Goal: Transaction & Acquisition: Purchase product/service

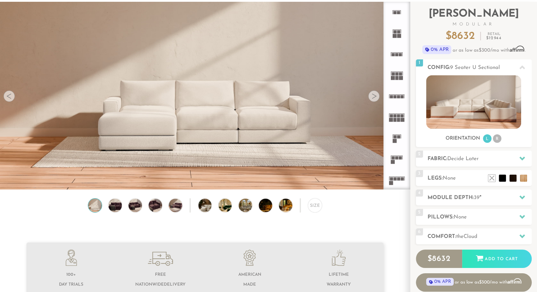
scroll to position [43, 0]
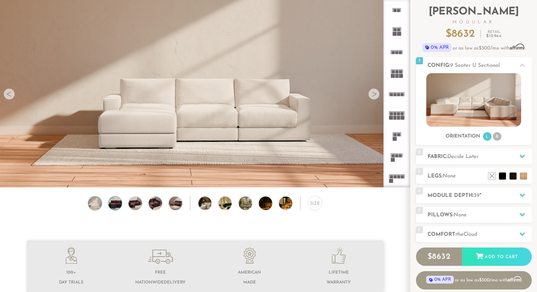
click at [117, 204] on img at bounding box center [115, 202] width 16 height 13
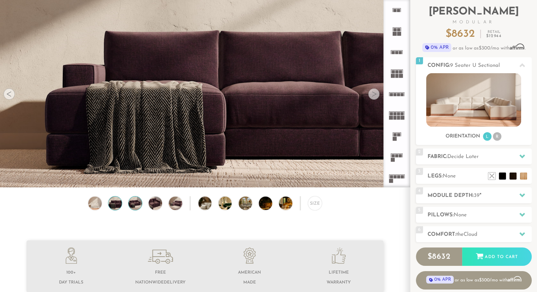
click at [136, 207] on img at bounding box center [135, 202] width 16 height 13
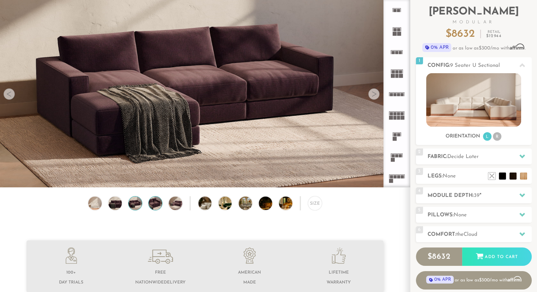
click at [154, 206] on img at bounding box center [155, 202] width 16 height 13
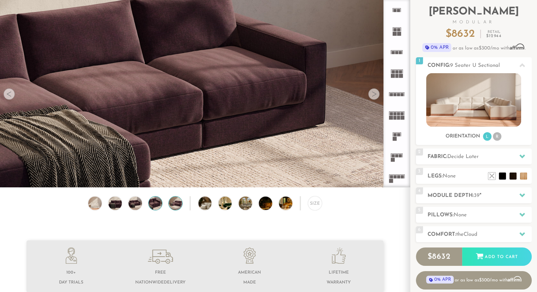
click at [180, 205] on img at bounding box center [176, 202] width 16 height 13
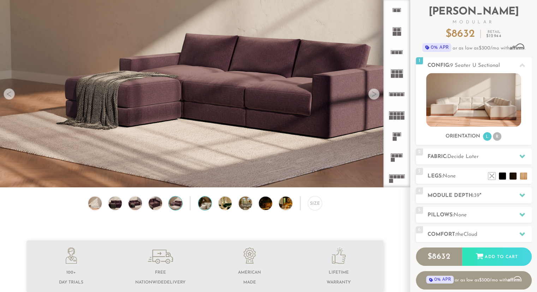
click at [210, 207] on img at bounding box center [210, 202] width 24 height 13
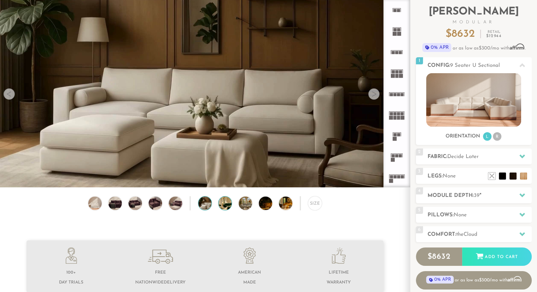
click at [221, 205] on img at bounding box center [231, 202] width 24 height 13
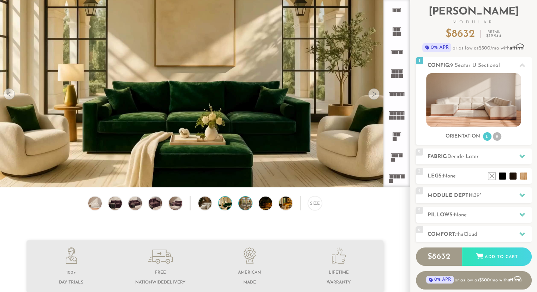
click at [240, 206] on img at bounding box center [251, 202] width 24 height 13
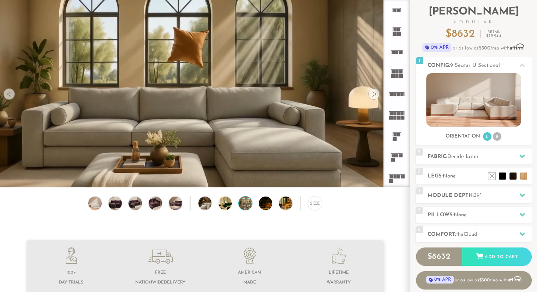
click at [259, 208] on div at bounding box center [266, 203] width 14 height 14
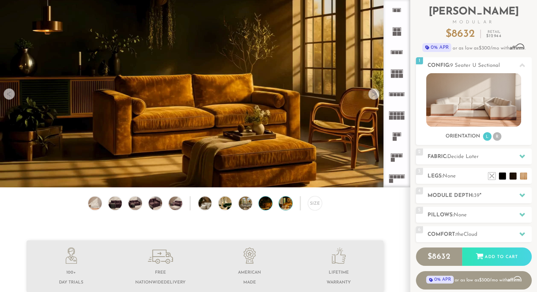
click at [280, 209] on img at bounding box center [291, 202] width 24 height 13
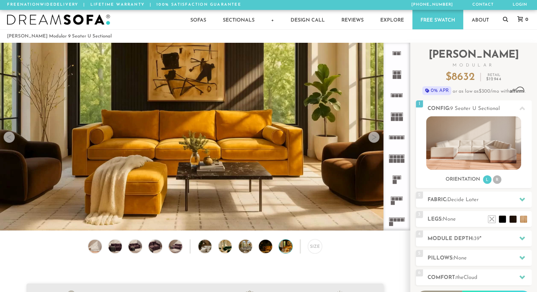
scroll to position [0, 0]
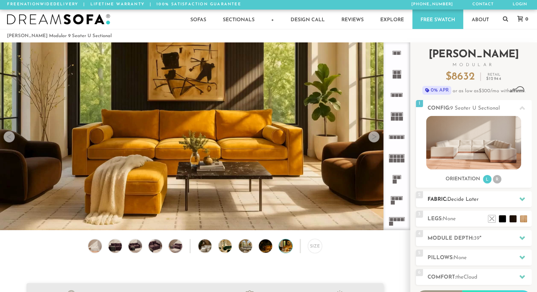
click at [522, 197] on icon at bounding box center [523, 199] width 6 height 6
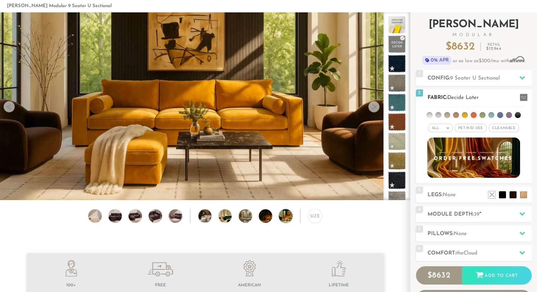
scroll to position [32, 0]
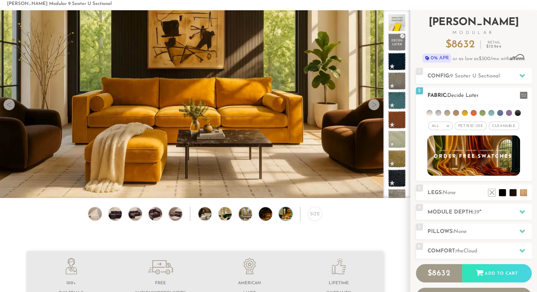
click at [439, 113] on li at bounding box center [438, 113] width 6 height 6
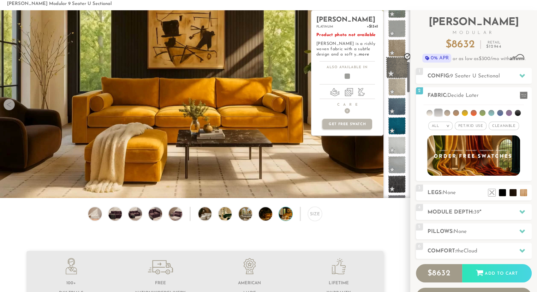
scroll to position [304, 0]
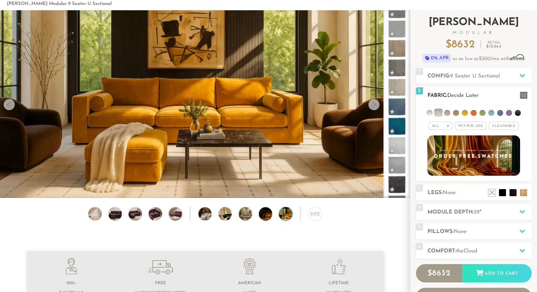
click at [471, 126] on span "Pet/Kid Use x" at bounding box center [471, 125] width 32 height 8
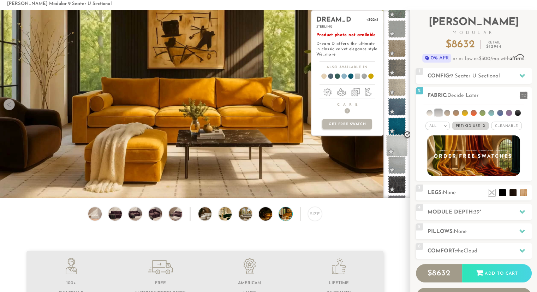
click at [398, 149] on span at bounding box center [397, 146] width 22 height 22
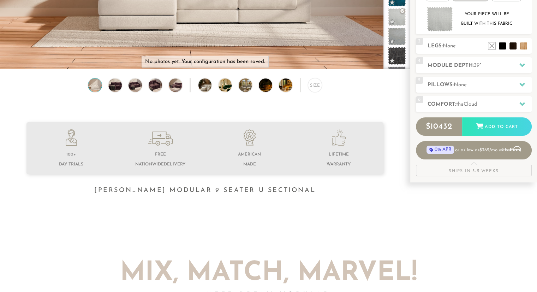
scroll to position [161, 0]
click at [520, 65] on icon at bounding box center [523, 65] width 6 height 6
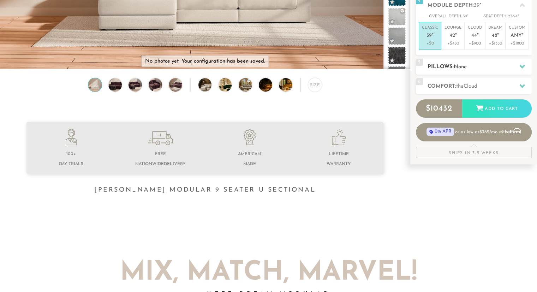
click at [521, 67] on icon at bounding box center [523, 67] width 6 height 4
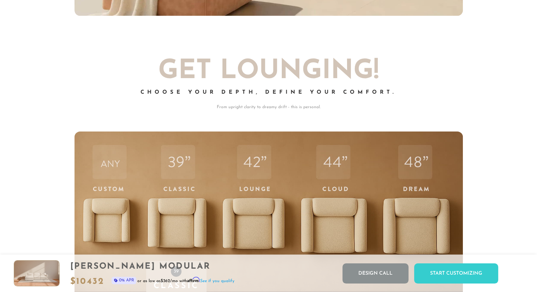
scroll to position [2275, 0]
